Goal: Transaction & Acquisition: Download file/media

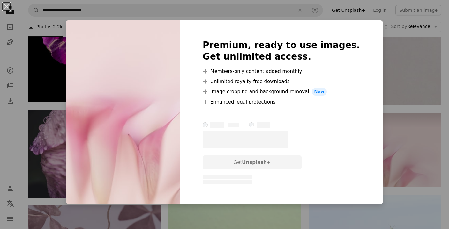
scroll to position [452, 0]
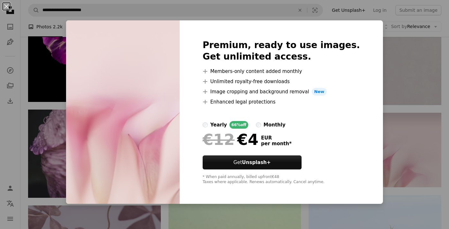
click at [348, 40] on div "Premium, ready to use images. Get unlimited access. A plus sign Members-only co…" at bounding box center [281, 112] width 203 height 184
click at [387, 83] on div "An X shape Premium, ready to use images. Get unlimited access. A plus sign Memb…" at bounding box center [224, 114] width 449 height 229
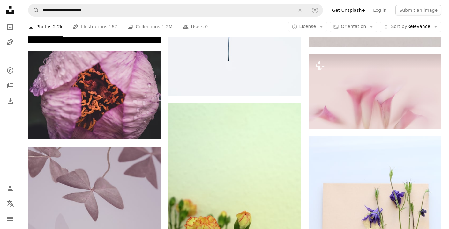
scroll to position [516, 0]
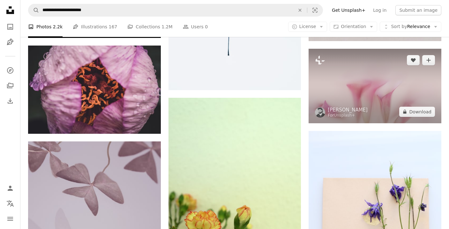
click at [345, 98] on img at bounding box center [374, 86] width 133 height 75
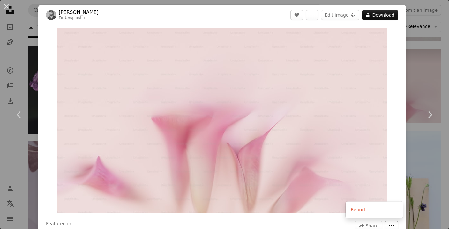
click at [394, 225] on icon "More Actions" at bounding box center [392, 226] width 6 height 6
click at [428, 159] on dialog "An X shape Chevron left Chevron right [PERSON_NAME] For Unsplash+ A heart A plu…" at bounding box center [224, 114] width 449 height 229
click at [428, 114] on icon "Chevron right" at bounding box center [430, 115] width 10 height 10
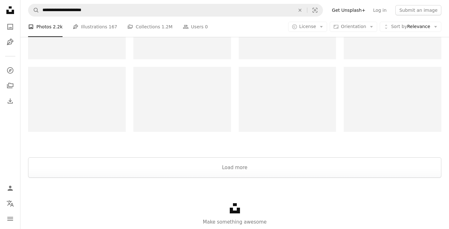
scroll to position [1346, 0]
